Goal: Task Accomplishment & Management: Complete application form

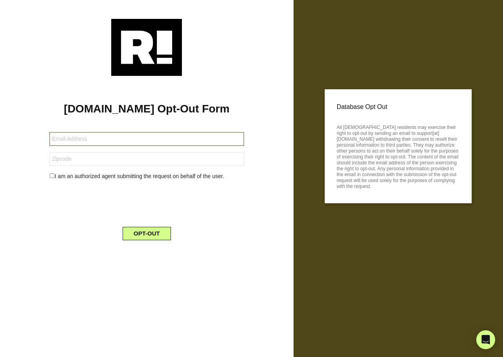
type input "belteshassar17@icloud.com"
type input "75236"
type input "maxinecrawford51@gmail.com"
type input "76825"
type input "[EMAIL_ADDRESS][DOMAIN_NAME]"
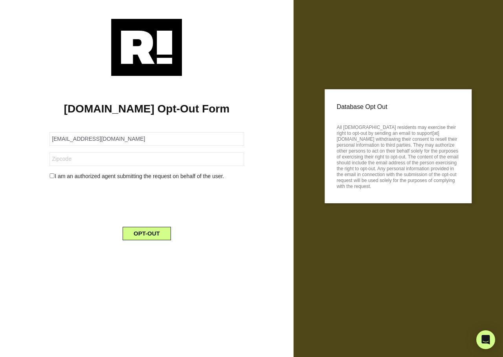
type input "87102"
type input "[EMAIL_ADDRESS][DOMAIN_NAME]"
type input "45239"
type input "[EMAIL_ADDRESS][DOMAIN_NAME]"
type input "85739"
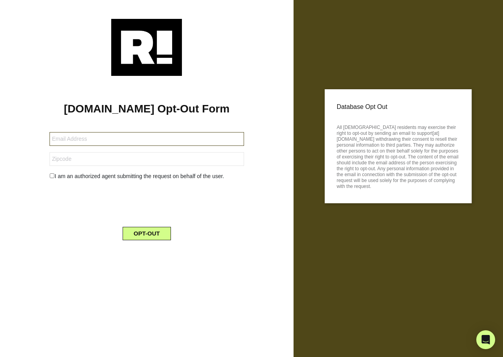
type input "[EMAIL_ADDRESS][DOMAIN_NAME]"
type input "76426"
type input "lorettaah@gmail.com"
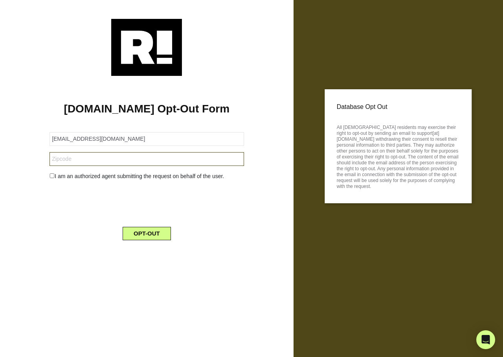
type input "80238"
